Goal: Check status: Check status

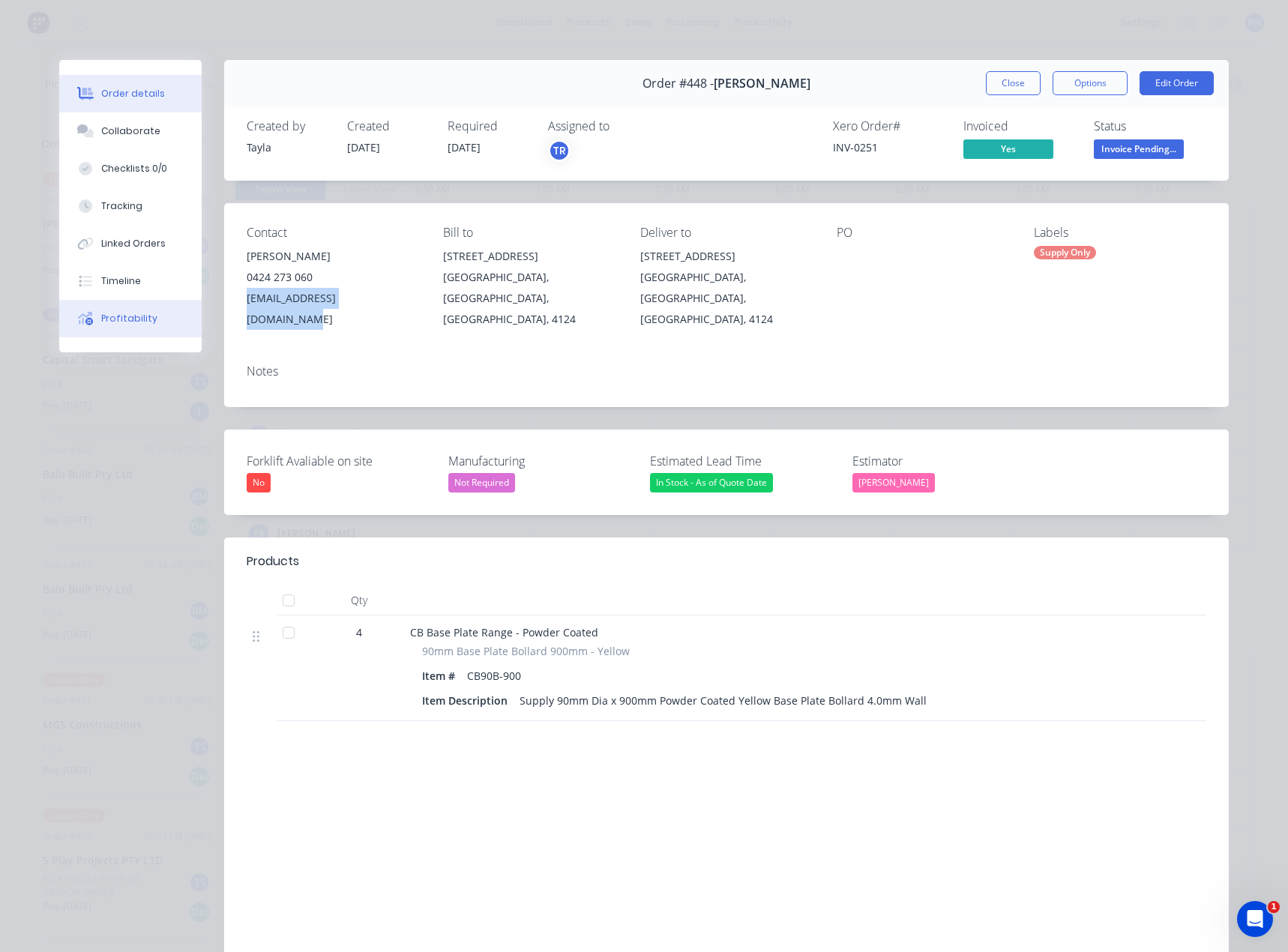
scroll to position [0, 1078]
click at [1000, 80] on button "Close" at bounding box center [1014, 83] width 55 height 24
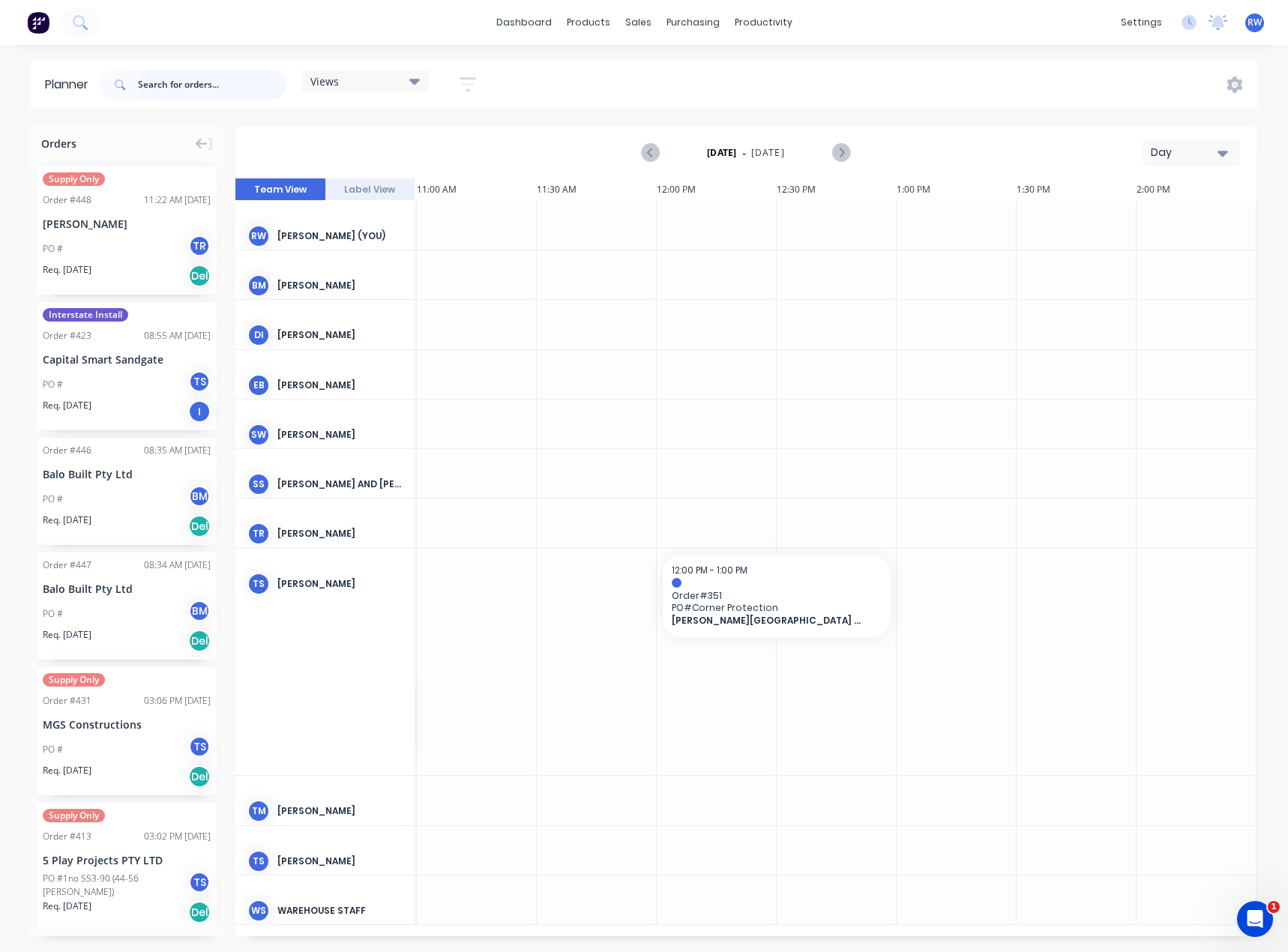
click at [209, 91] on input "text" at bounding box center [212, 85] width 149 height 30
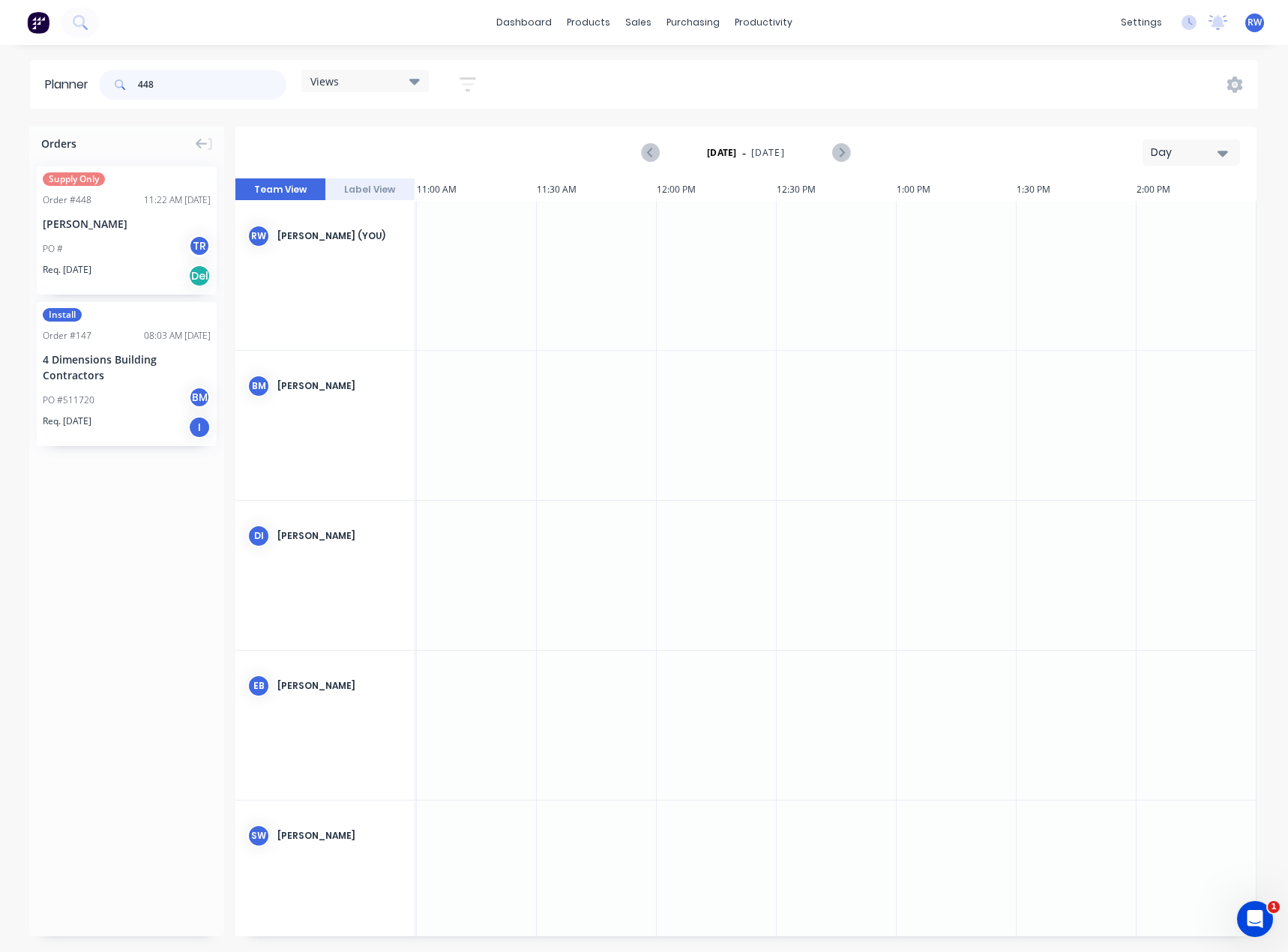
type input "448"
click at [112, 227] on div "[PERSON_NAME]" at bounding box center [126, 224] width 168 height 16
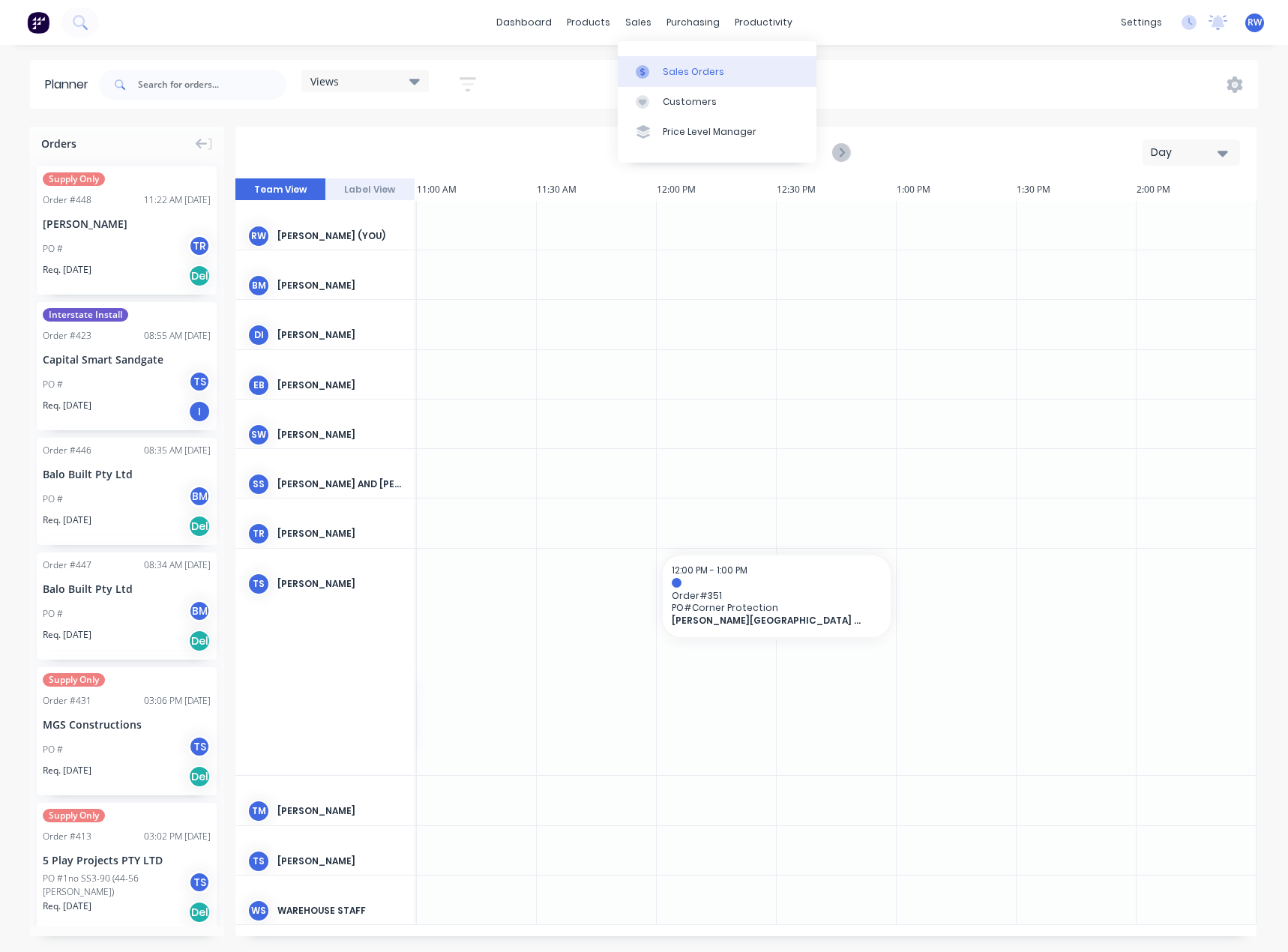
click at [677, 71] on div "Sales Orders" at bounding box center [693, 72] width 62 height 13
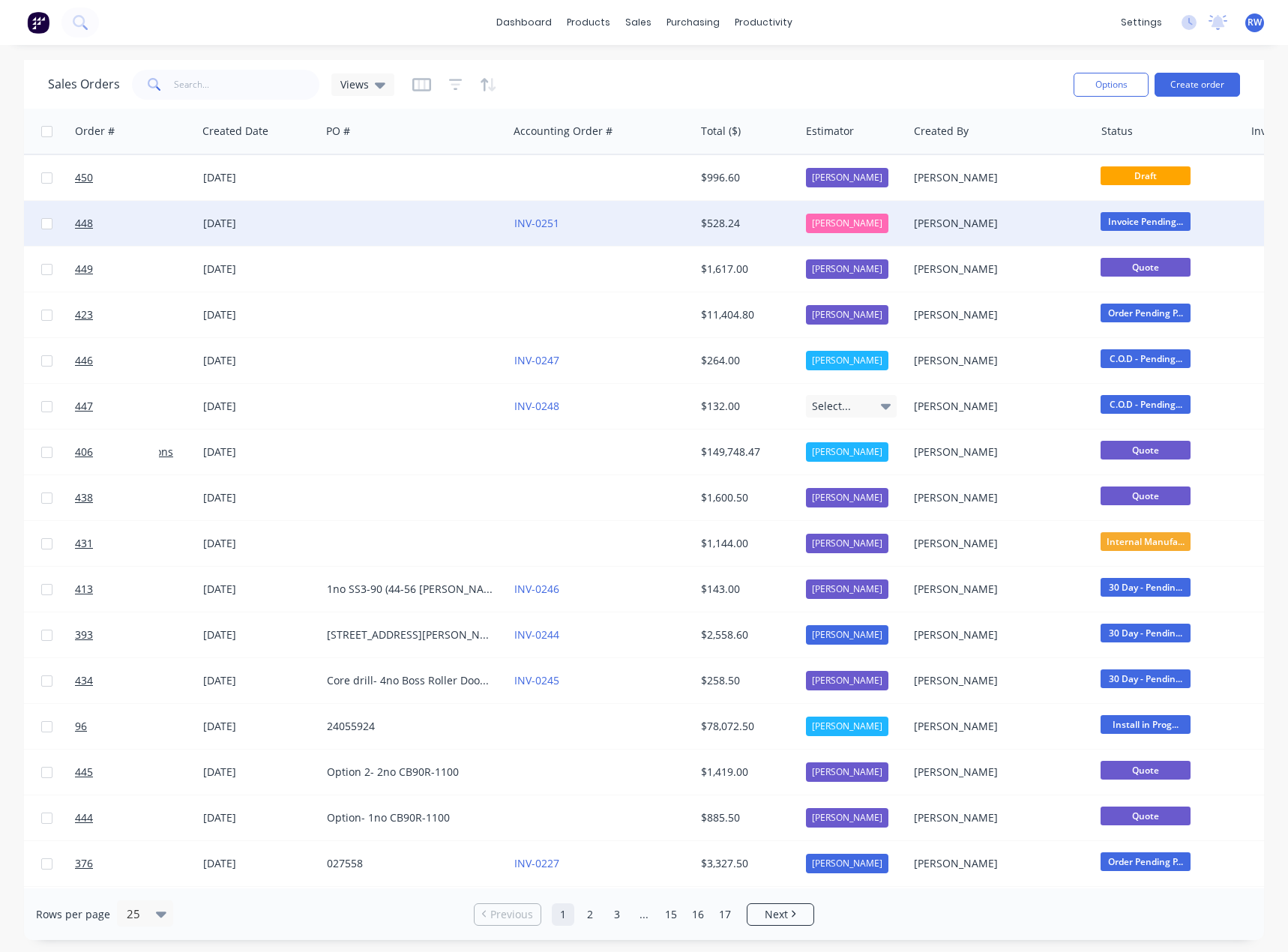
scroll to position [0, 43]
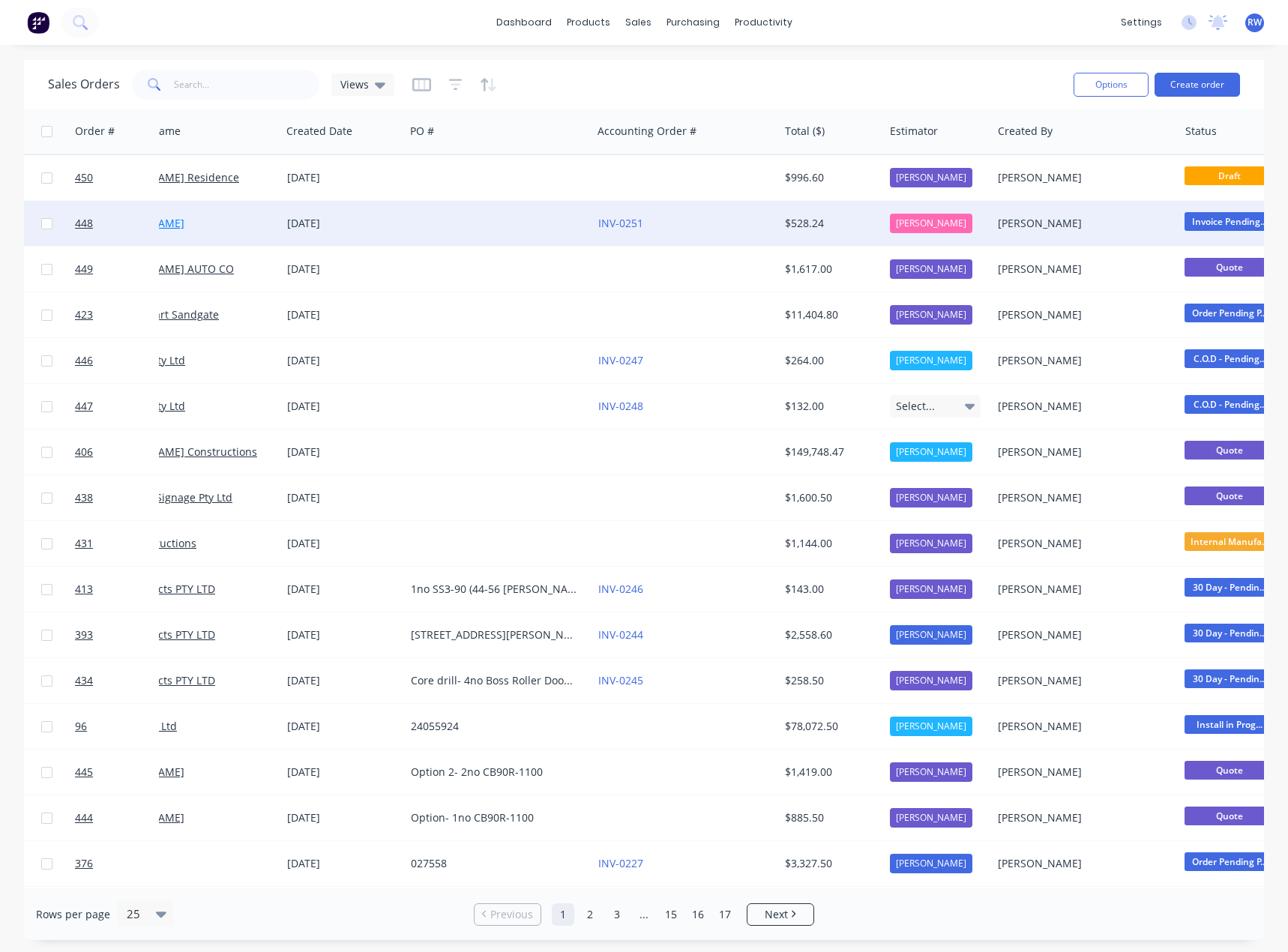
click at [218, 222] on div "448 [PERSON_NAME] [DATE] INV-0251 $528.24 [PERSON_NAME] [PERSON_NAME] Invoice P…" at bounding box center [993, 224] width 2067 height 46
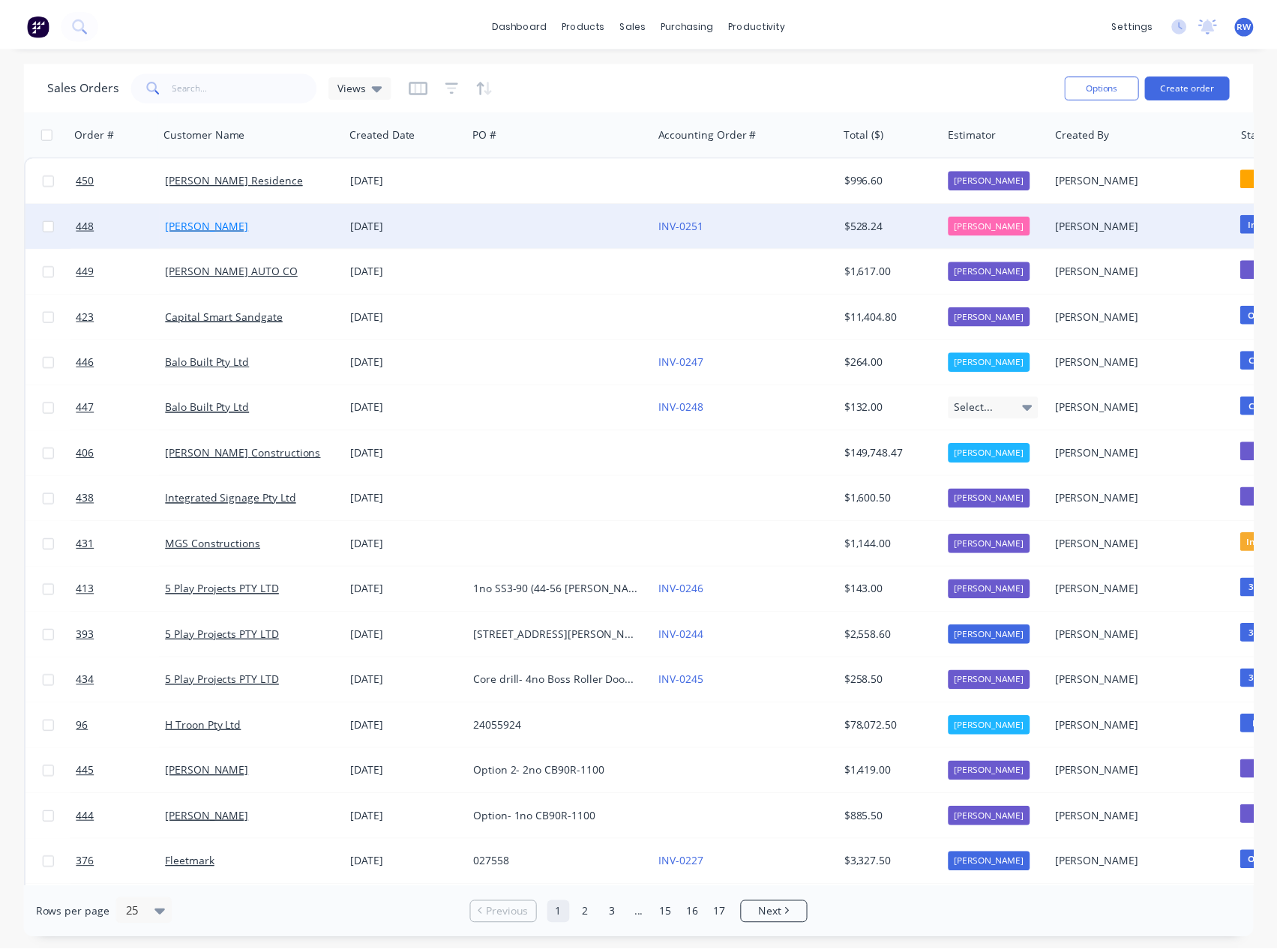
scroll to position [0, 0]
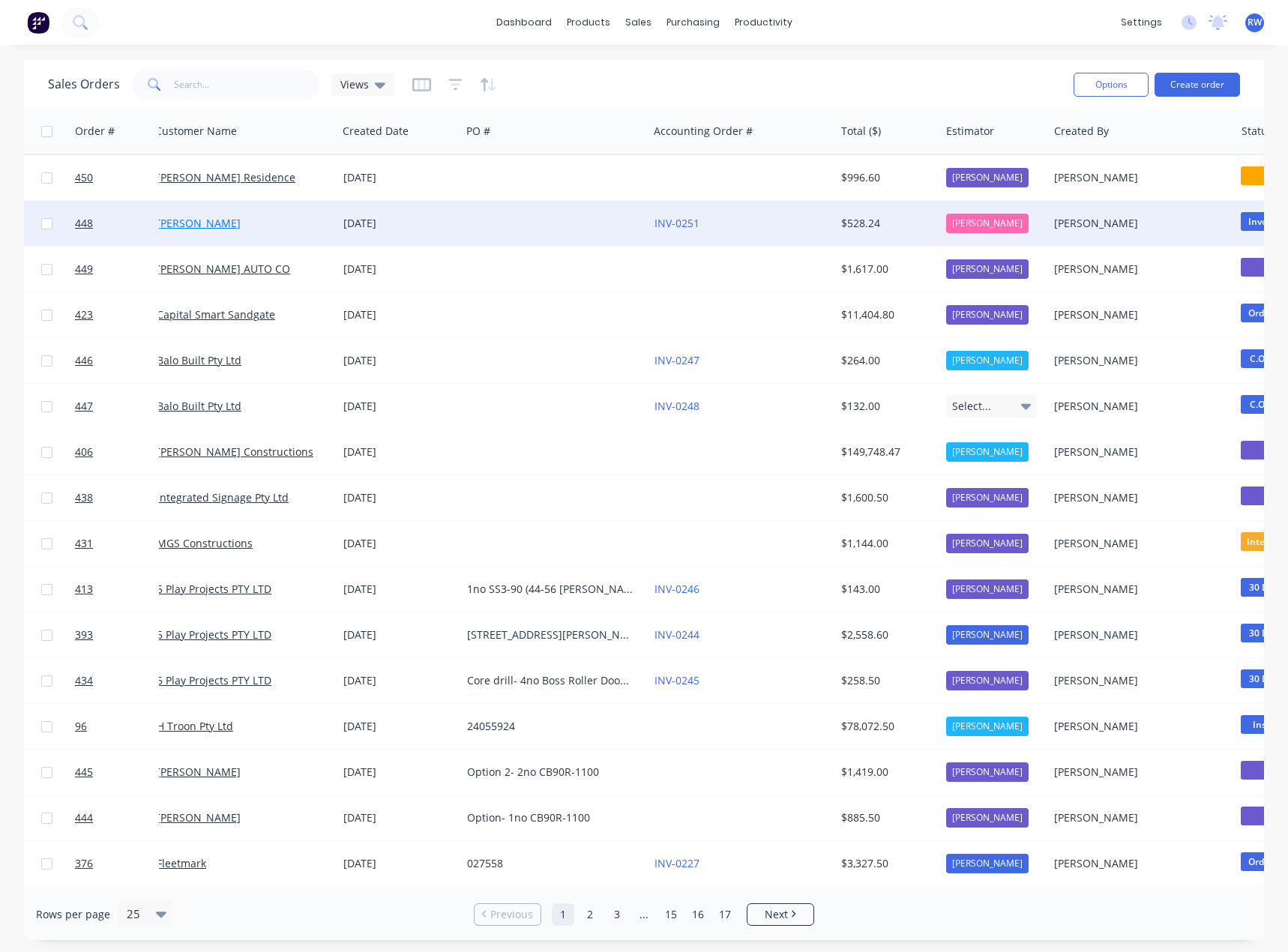
click at [218, 222] on div "[PERSON_NAME]" at bounding box center [239, 224] width 166 height 15
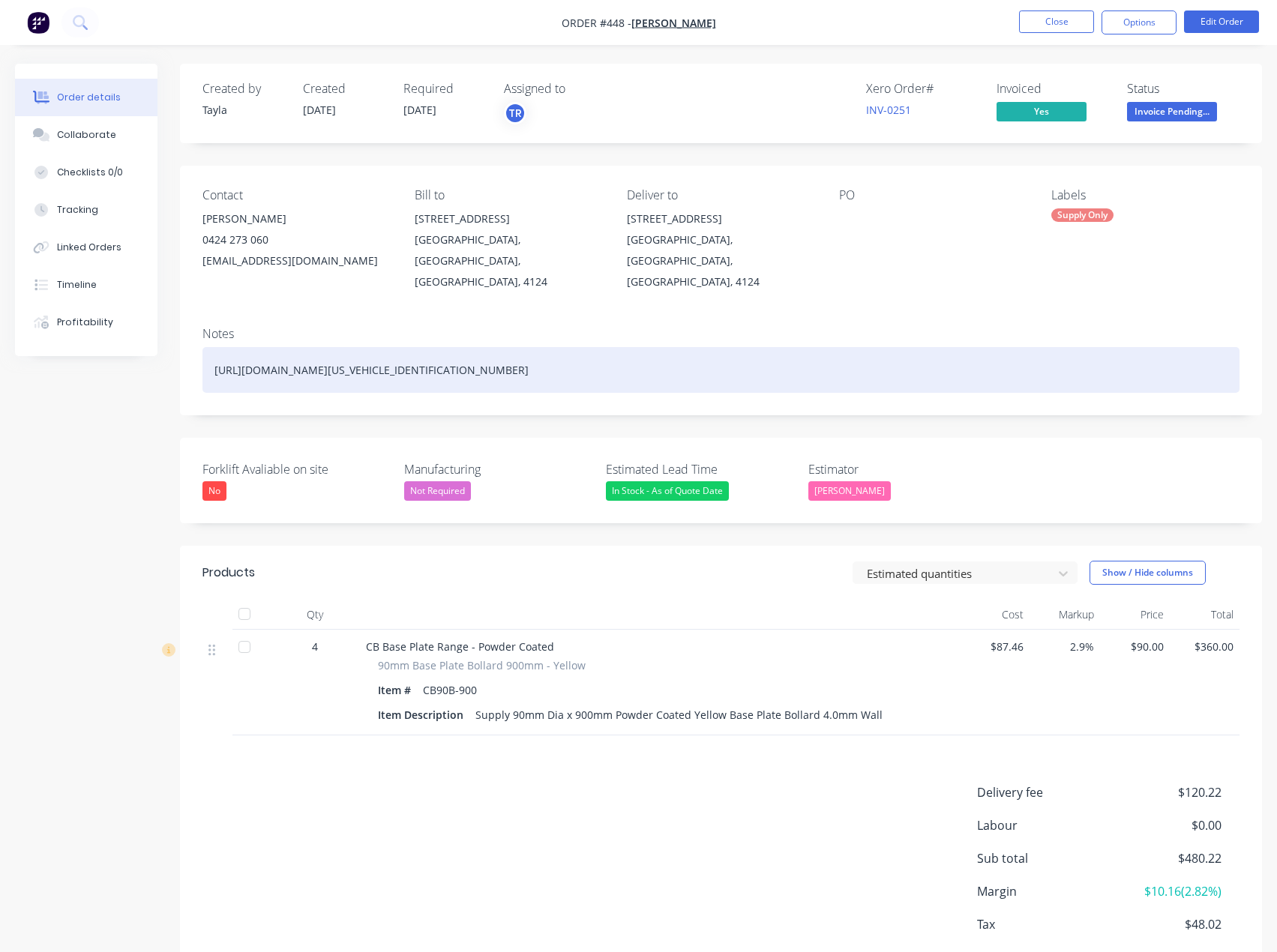
click at [681, 348] on div "[URL][DOMAIN_NAME][US_VEHICLE_IDENTIFICATION_NUMBER]" at bounding box center [720, 370] width 1037 height 46
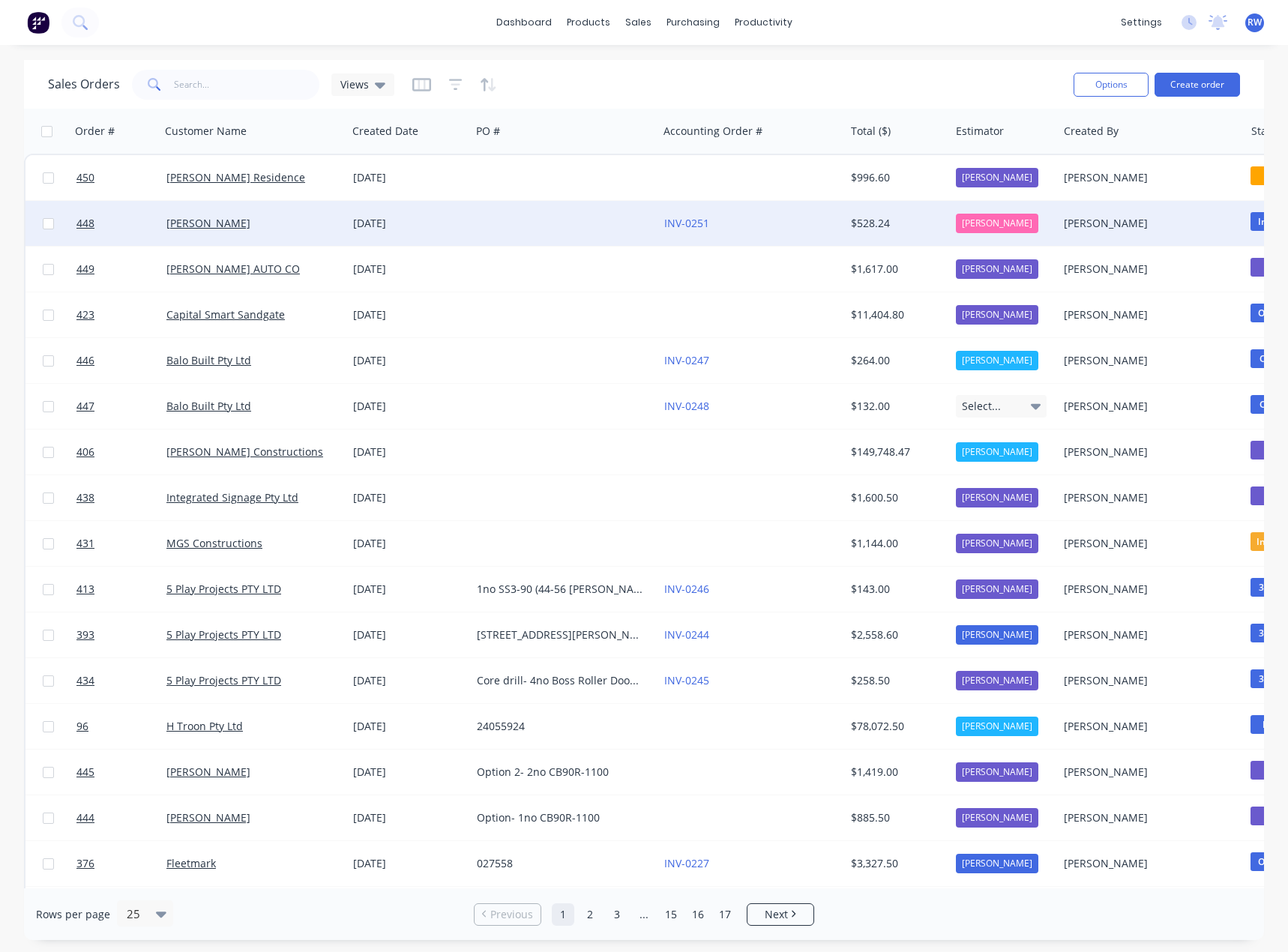
click at [200, 237] on div "[PERSON_NAME]" at bounding box center [254, 224] width 187 height 45
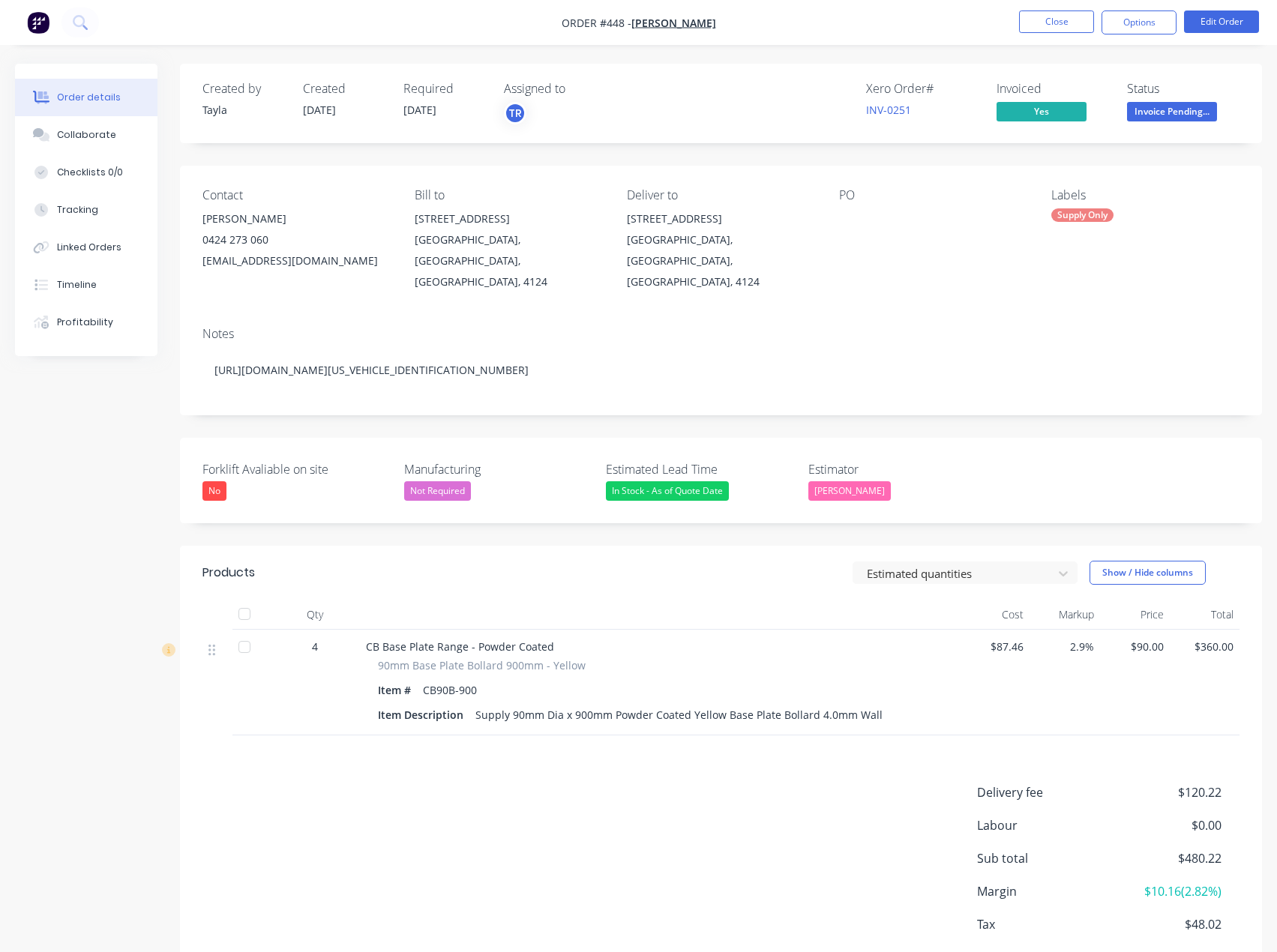
drag, startPoint x: 311, startPoint y: 348, endPoint x: 772, endPoint y: 279, distance: 466.1
click at [773, 276] on div "Contact [PERSON_NAME] [PHONE_NUMBER] [EMAIL_ADDRESS][DOMAIN_NAME] Bill to [STRE…" at bounding box center [720, 239] width 1082 height 149
